Goal: Information Seeking & Learning: Learn about a topic

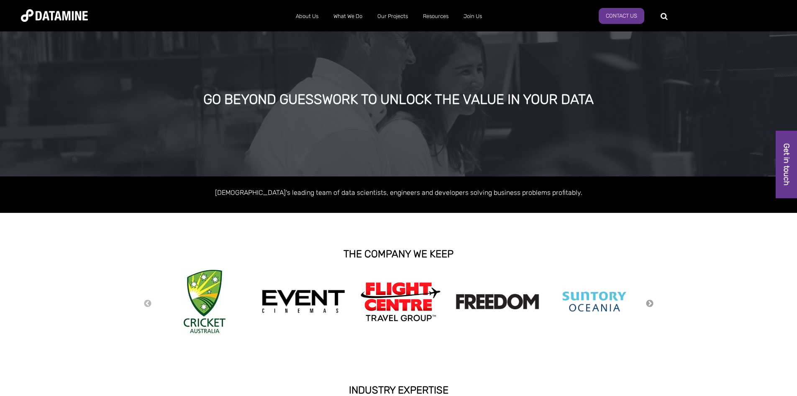
click at [651, 305] on button "Next" at bounding box center [650, 303] width 8 height 9
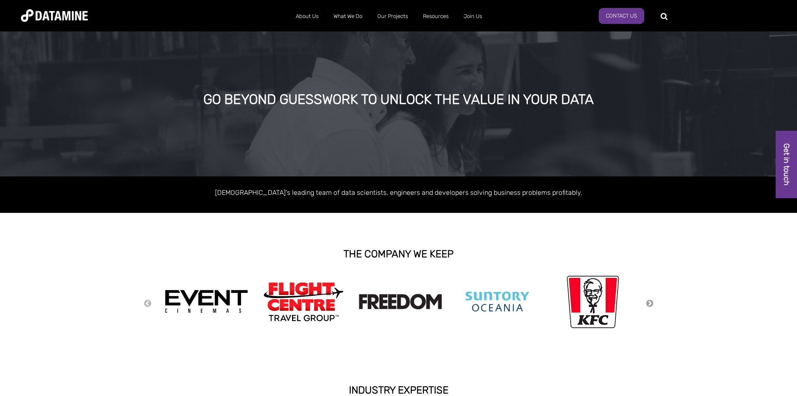
click at [651, 305] on button "Next" at bounding box center [650, 303] width 8 height 9
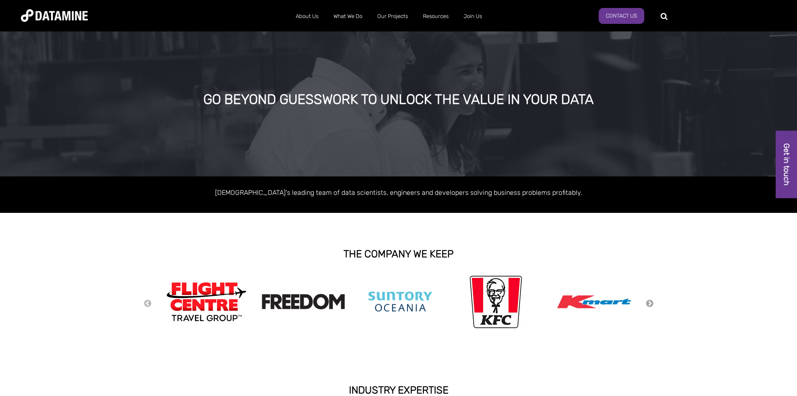
click at [651, 305] on button "Next" at bounding box center [650, 303] width 8 height 9
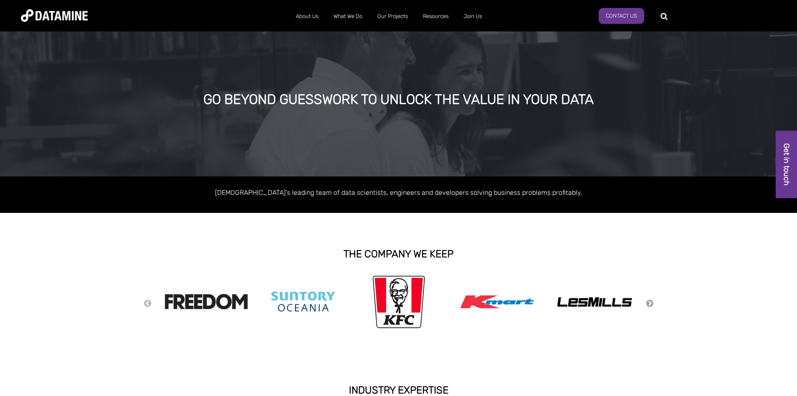
click at [651, 305] on button "Next" at bounding box center [650, 303] width 8 height 9
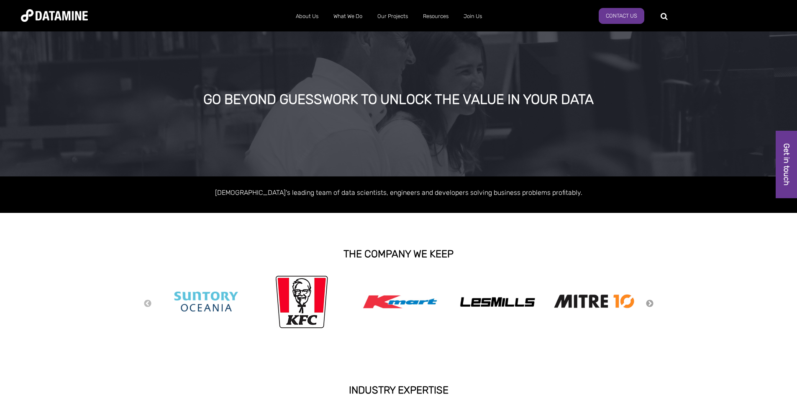
click at [651, 305] on button "Next" at bounding box center [650, 303] width 8 height 9
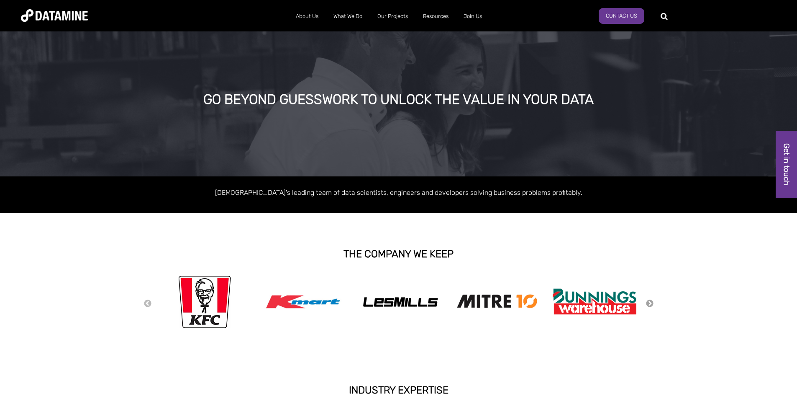
click at [651, 305] on button "Next" at bounding box center [650, 303] width 8 height 9
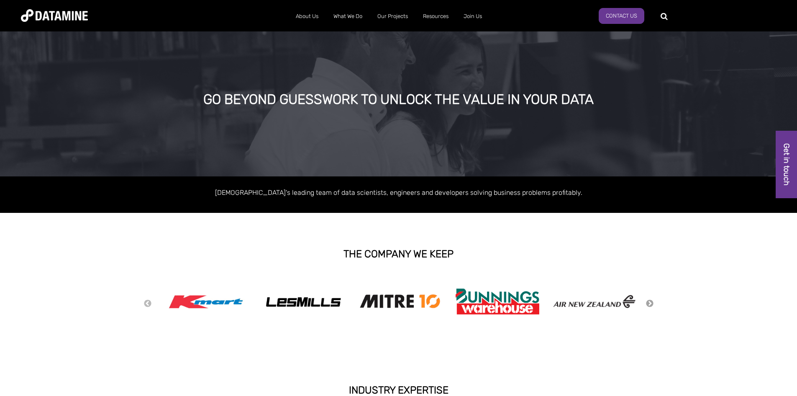
click at [651, 305] on button "Next" at bounding box center [650, 303] width 8 height 9
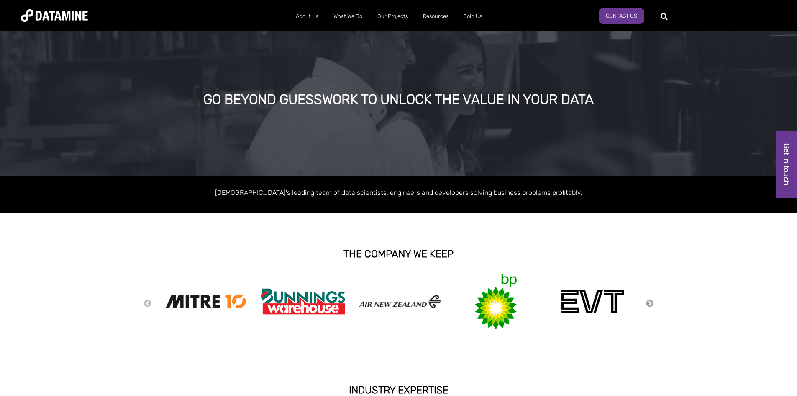
click at [651, 305] on button "Next" at bounding box center [650, 303] width 8 height 9
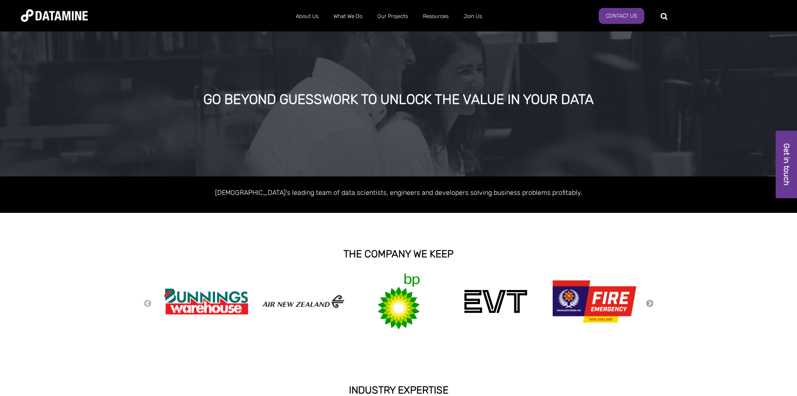
click at [651, 305] on button "Next" at bounding box center [650, 303] width 8 height 9
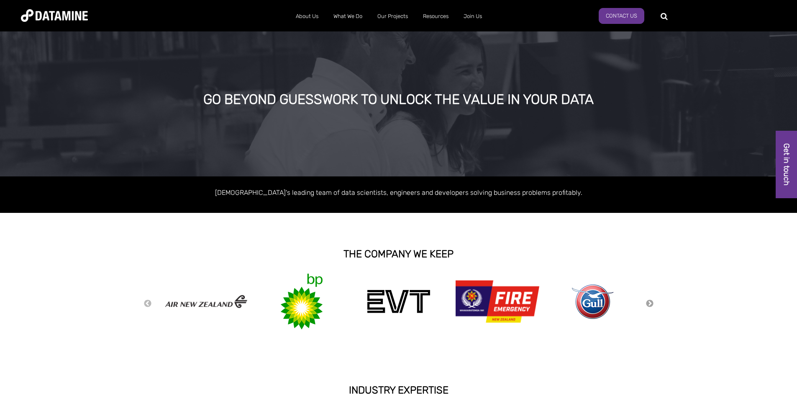
click at [651, 305] on button "Next" at bounding box center [650, 303] width 8 height 9
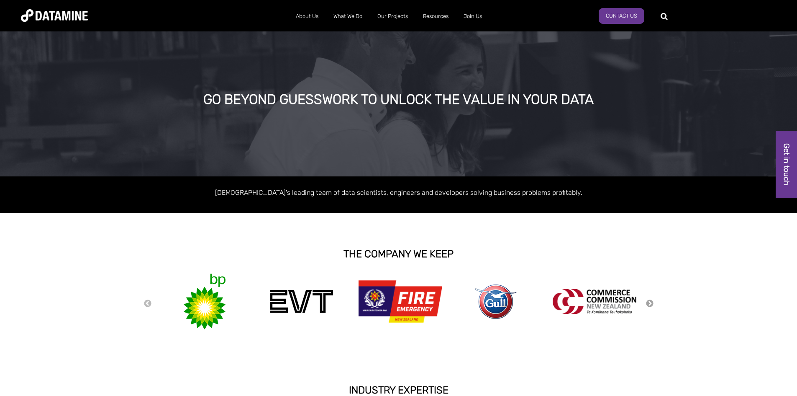
click at [651, 305] on button "Next" at bounding box center [650, 303] width 8 height 9
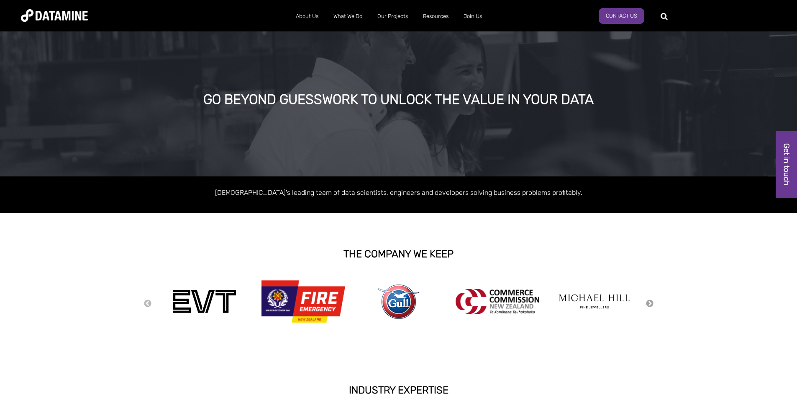
click at [651, 305] on button "Next" at bounding box center [650, 303] width 8 height 9
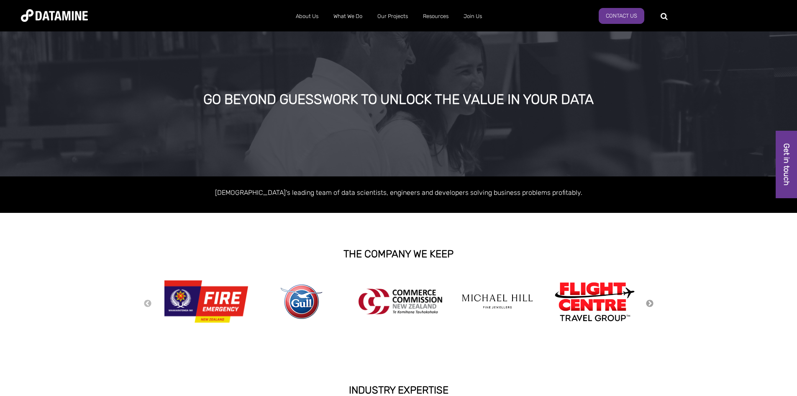
click at [651, 305] on button "Next" at bounding box center [650, 303] width 8 height 9
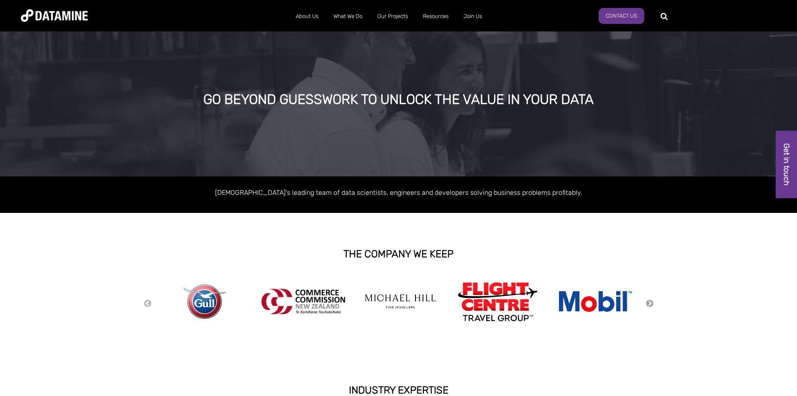
click at [651, 305] on button "Next" at bounding box center [650, 303] width 8 height 9
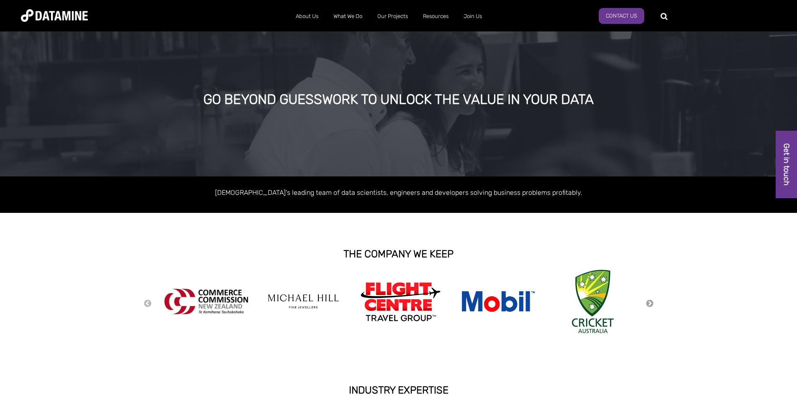
click at [651, 305] on button "Next" at bounding box center [650, 303] width 8 height 9
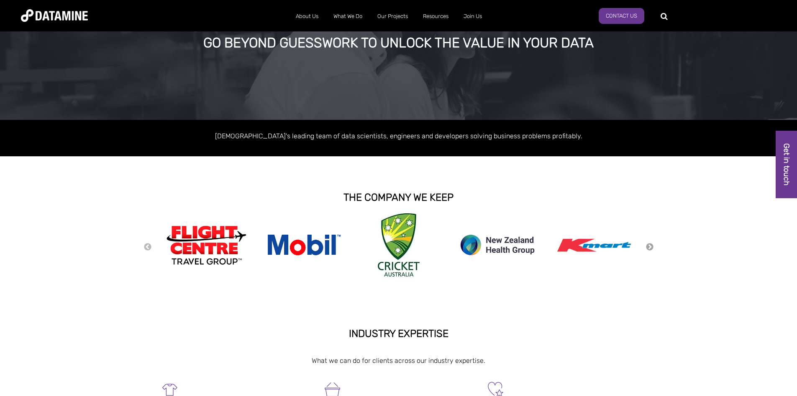
scroll to position [42, 0]
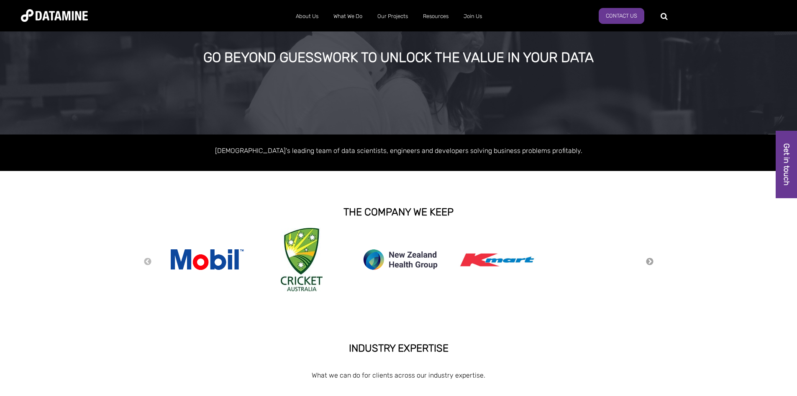
click at [651, 263] on button "Next" at bounding box center [650, 261] width 8 height 9
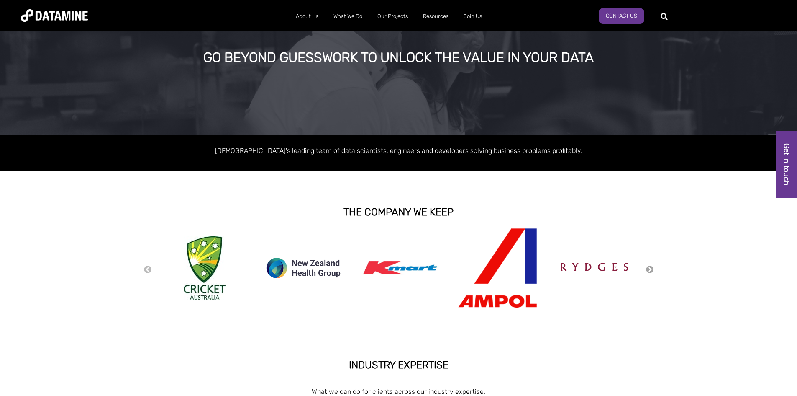
click at [651, 272] on button "Next" at bounding box center [650, 269] width 8 height 9
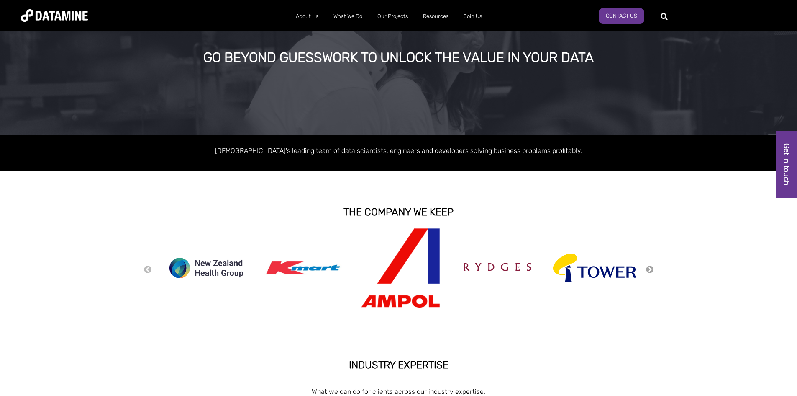
click at [651, 272] on button "Next" at bounding box center [650, 269] width 8 height 9
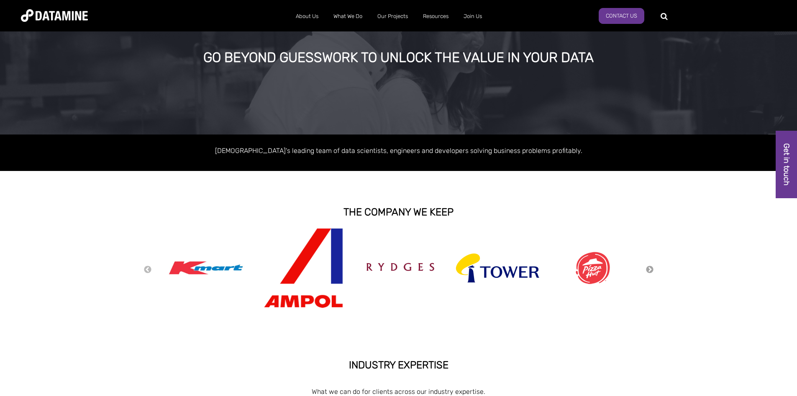
click at [651, 272] on button "Next" at bounding box center [650, 269] width 8 height 9
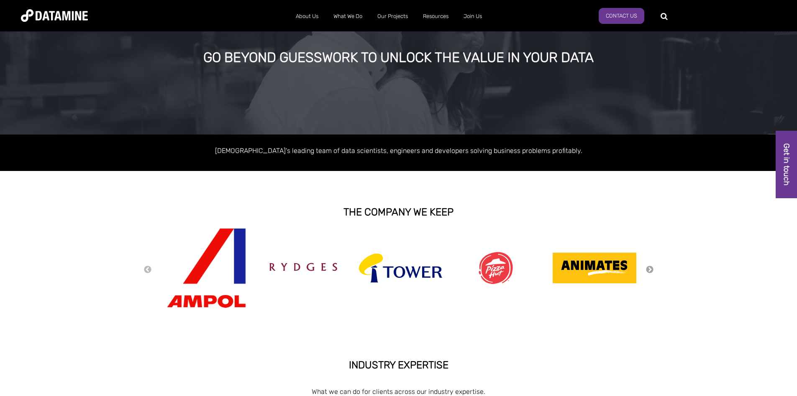
click at [651, 272] on button "Next" at bounding box center [650, 269] width 8 height 9
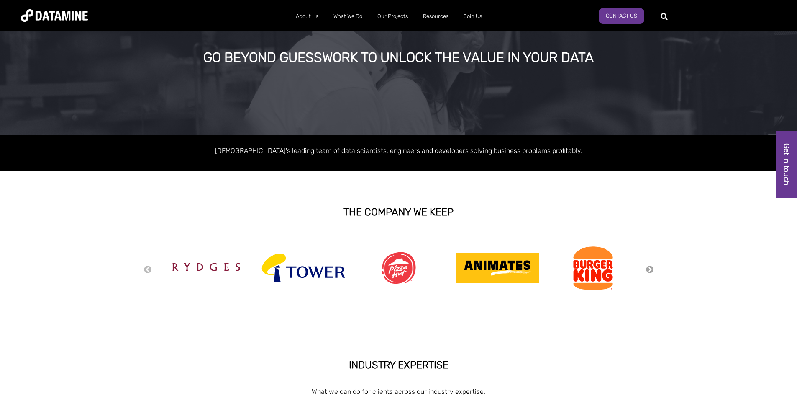
click at [651, 272] on button "Next" at bounding box center [650, 269] width 8 height 9
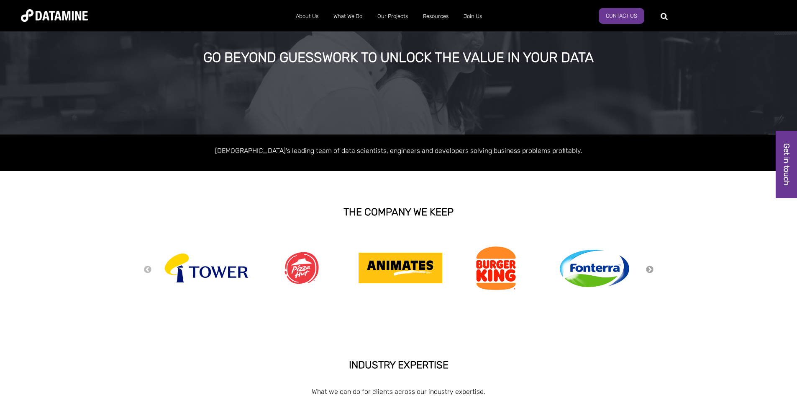
click at [651, 272] on button "Next" at bounding box center [650, 269] width 8 height 9
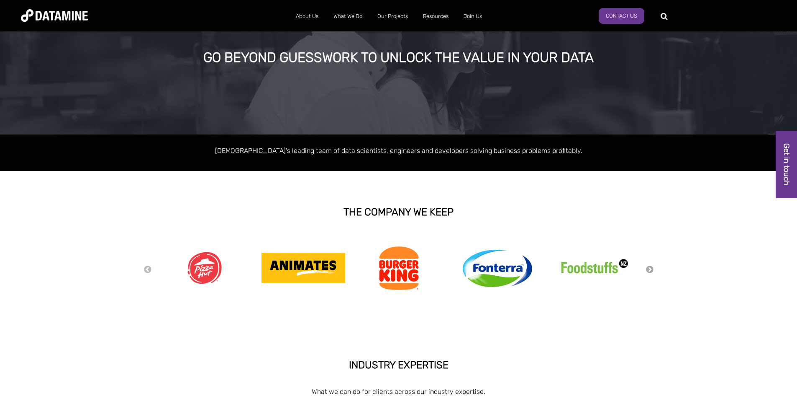
click at [651, 272] on button "Next" at bounding box center [650, 269] width 8 height 9
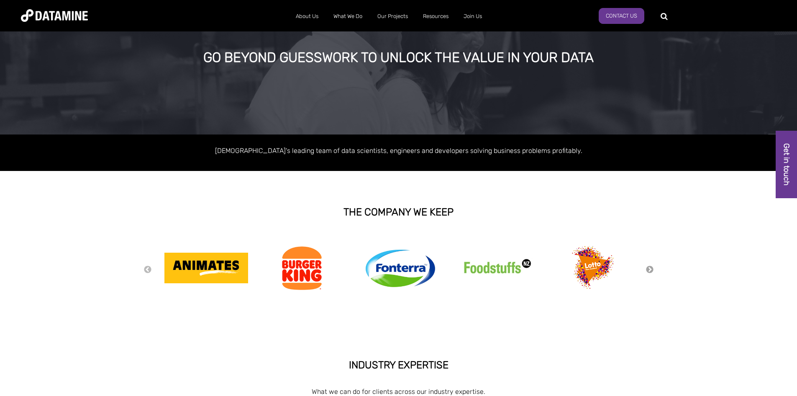
click at [651, 272] on button "Next" at bounding box center [650, 269] width 8 height 9
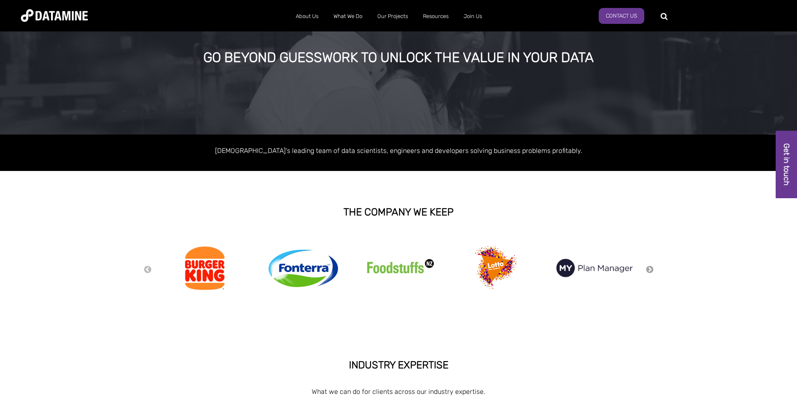
click at [651, 272] on button "Next" at bounding box center [650, 269] width 8 height 9
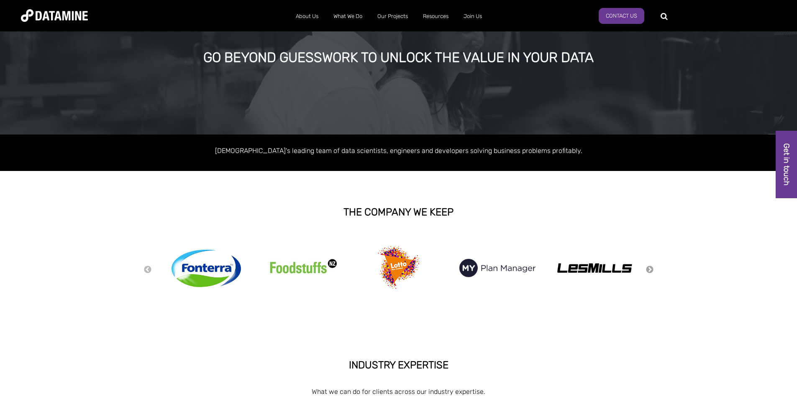
click at [651, 272] on button "Next" at bounding box center [650, 269] width 8 height 9
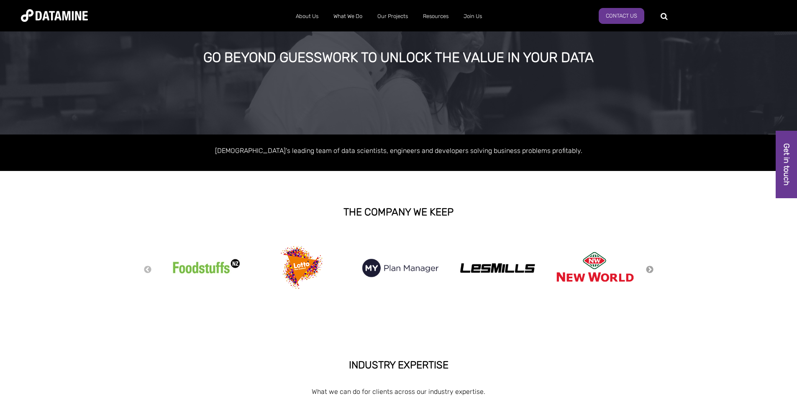
click at [651, 272] on button "Next" at bounding box center [650, 269] width 8 height 9
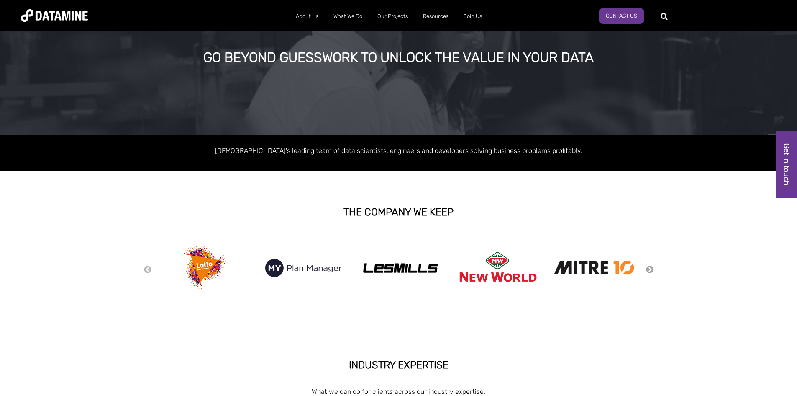
click at [651, 272] on button "Next" at bounding box center [650, 269] width 8 height 9
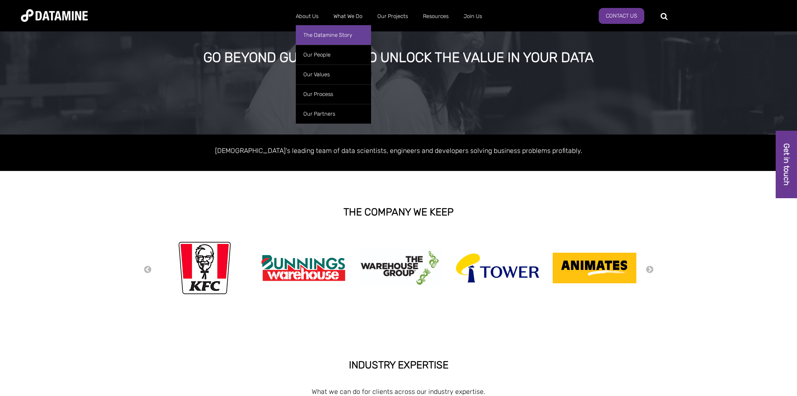
click at [332, 35] on link "The Datamine Story" at bounding box center [333, 35] width 75 height 20
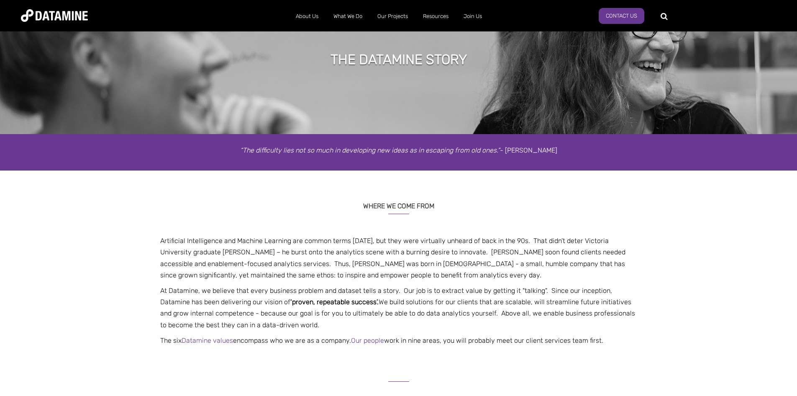
scroll to position [84, 0]
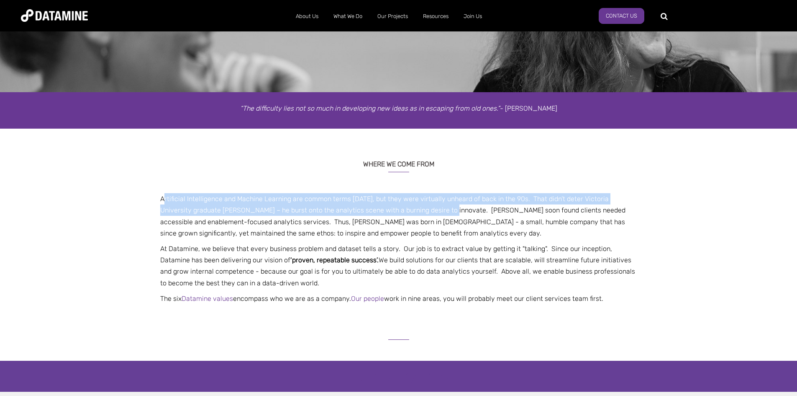
drag, startPoint x: 164, startPoint y: 194, endPoint x: 417, endPoint y: 211, distance: 253.4
click at [417, 211] on p "Artificial Intelligence and Machine Learning are common terms today, but they w…" at bounding box center [399, 216] width 490 height 46
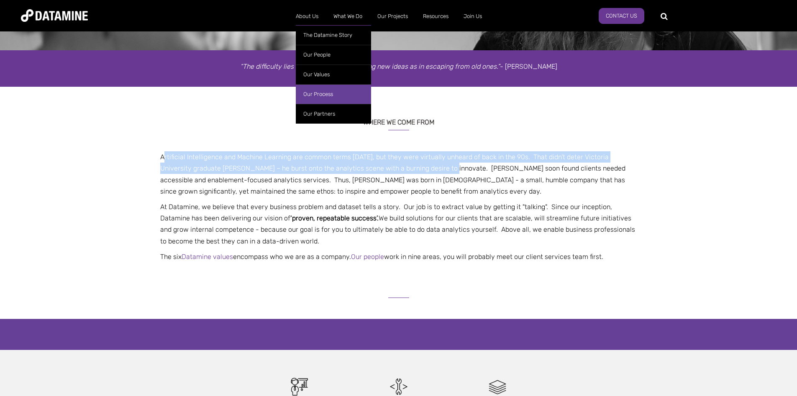
click at [322, 98] on link "Our Process" at bounding box center [333, 94] width 75 height 20
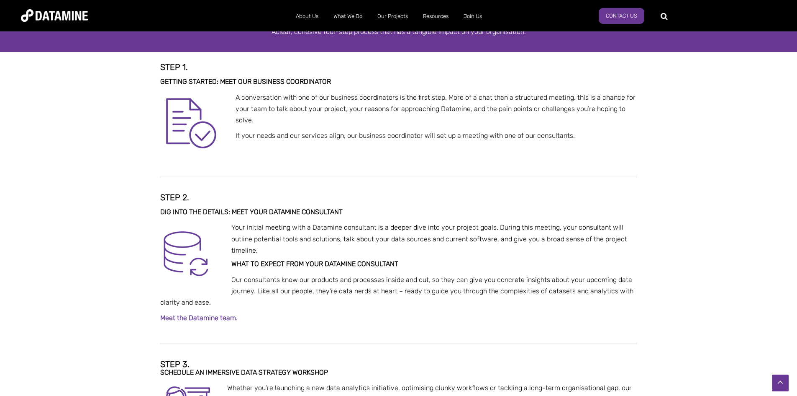
scroll to position [251, 0]
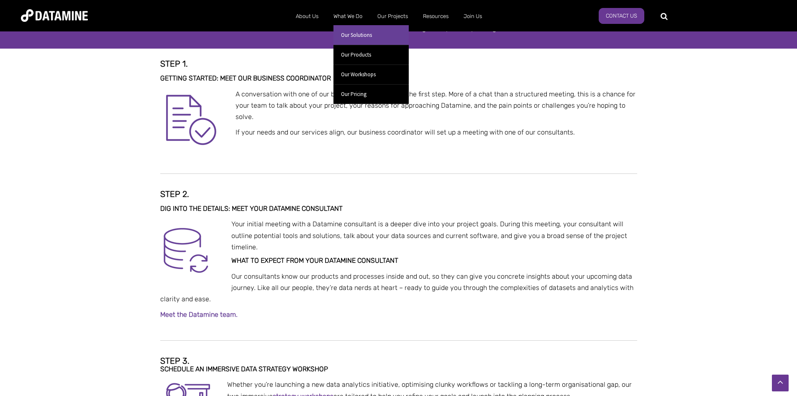
click at [363, 34] on link "Our Solutions" at bounding box center [371, 35] width 75 height 20
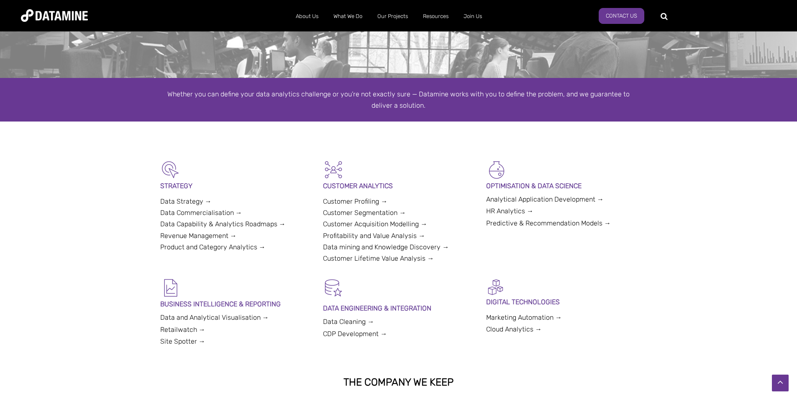
scroll to position [84, 0]
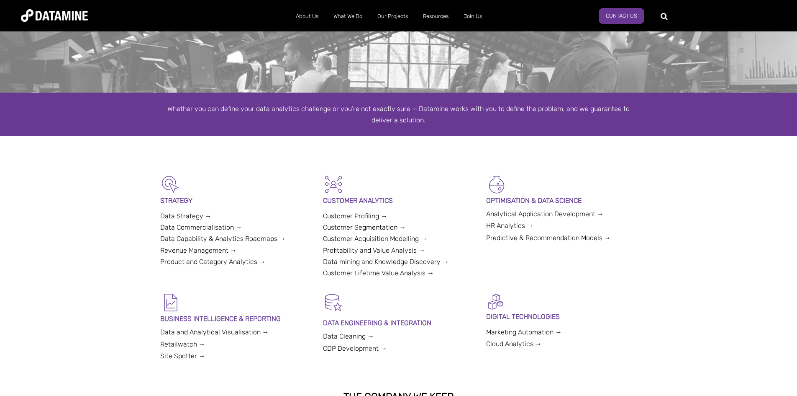
click at [189, 213] on link "Data Strategy →" at bounding box center [185, 216] width 51 height 8
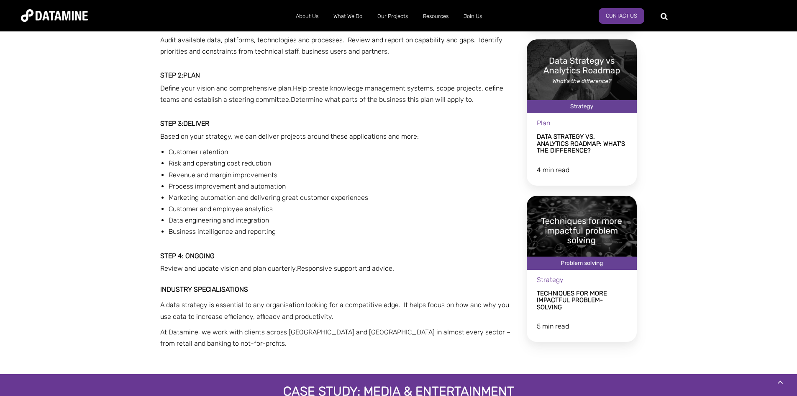
scroll to position [628, 0]
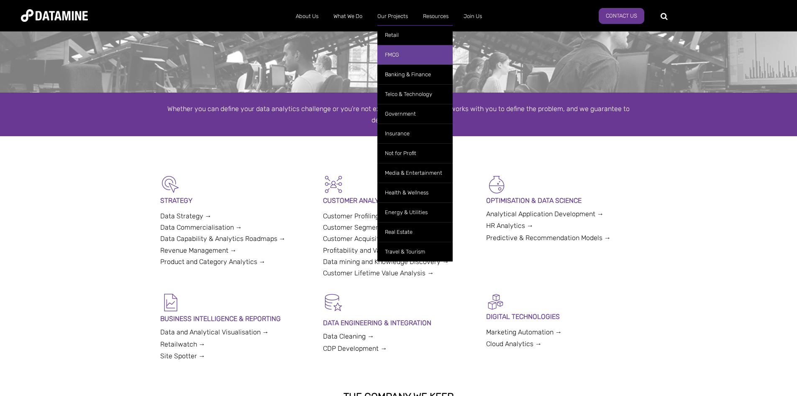
click at [404, 54] on link "FMCG" at bounding box center [415, 55] width 75 height 20
